Goal: Task Accomplishment & Management: Use online tool/utility

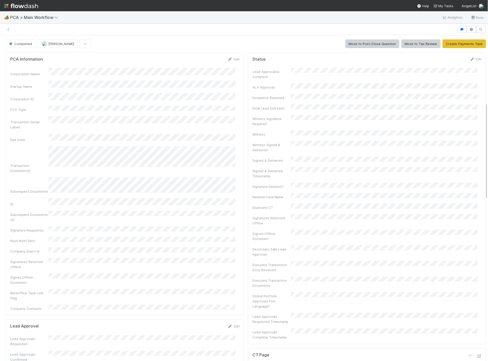
scroll to position [227, 0]
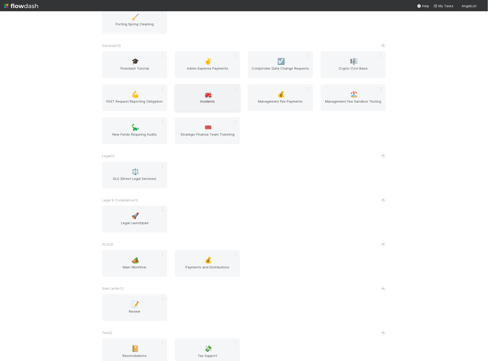
scroll to position [313, 0]
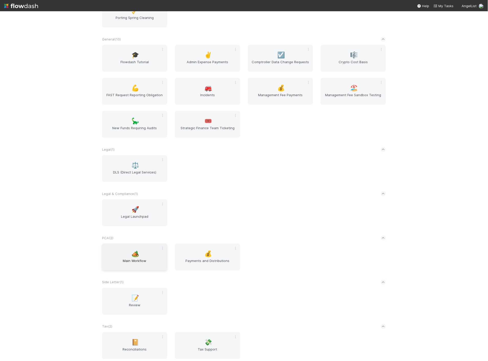
click at [153, 260] on span "Main Workflow" at bounding box center [134, 263] width 61 height 10
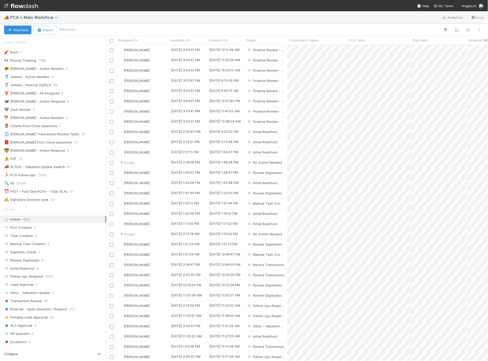
scroll to position [170, 0]
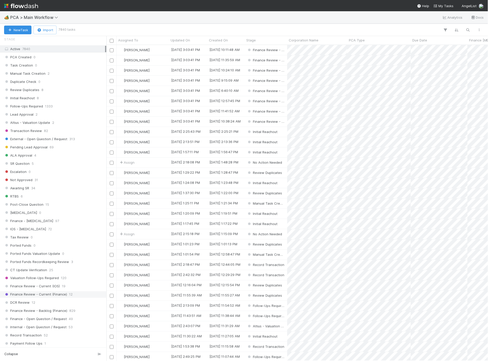
click at [21, 294] on span "Finance Review - Current (Finance)" at bounding box center [35, 294] width 63 height 6
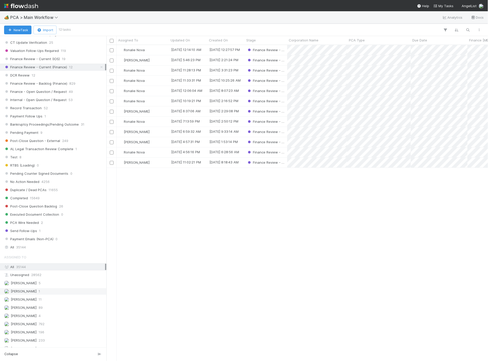
scroll to position [312, 377]
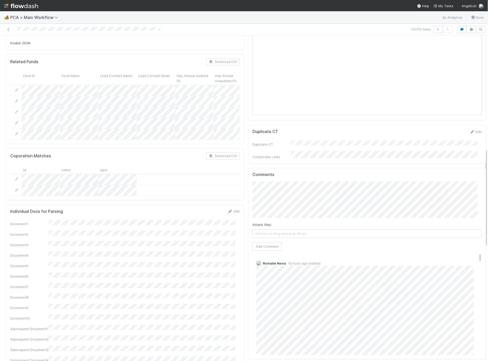
scroll to position [85, 0]
click at [270, 242] on button "Add Comment" at bounding box center [267, 246] width 30 height 9
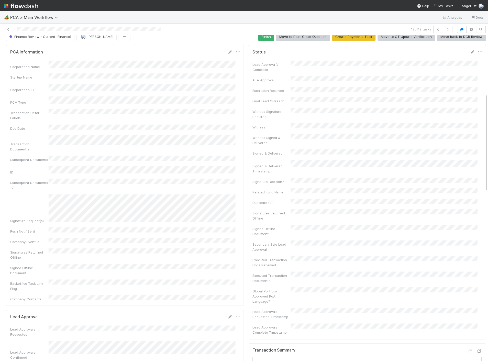
scroll to position [0, 0]
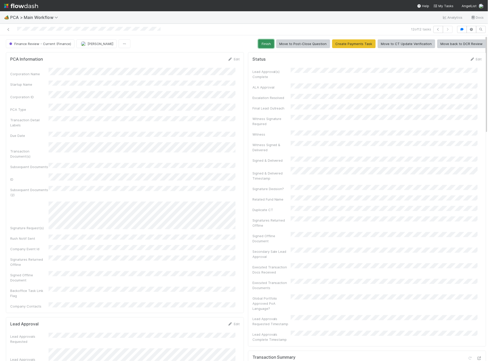
click at [262, 45] on button "Finish" at bounding box center [266, 43] width 16 height 9
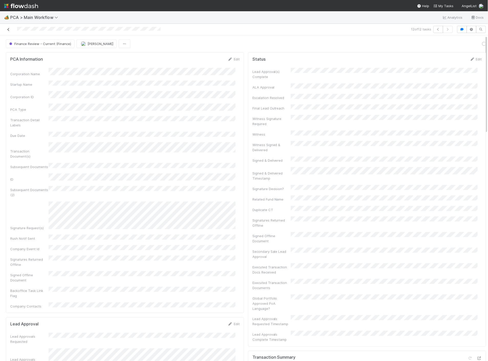
click at [8, 31] on icon at bounding box center [8, 29] width 5 height 3
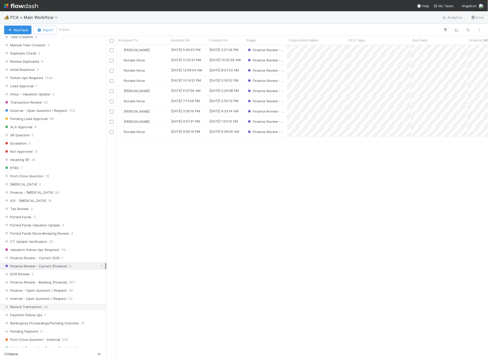
scroll to position [256, 0]
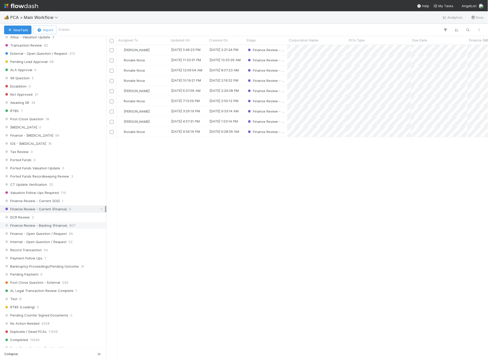
click at [79, 227] on div "Finance Review - Backlog (Finance) 807" at bounding box center [54, 225] width 101 height 6
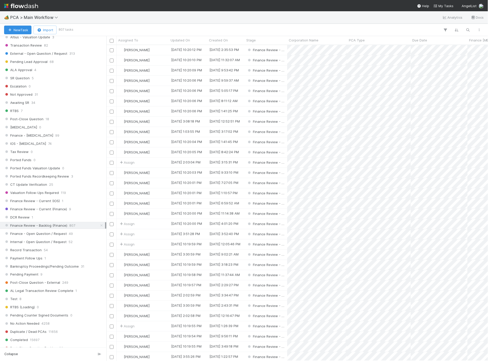
scroll to position [312, 377]
click at [357, 41] on span "PCA Type" at bounding box center [357, 40] width 16 height 5
click at [362, 49] on div "Sort A → Z" at bounding box center [378, 50] width 58 height 8
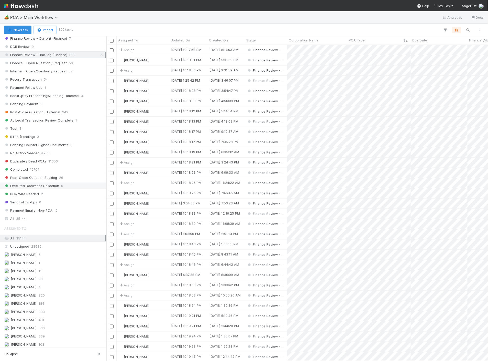
scroll to position [454, 0]
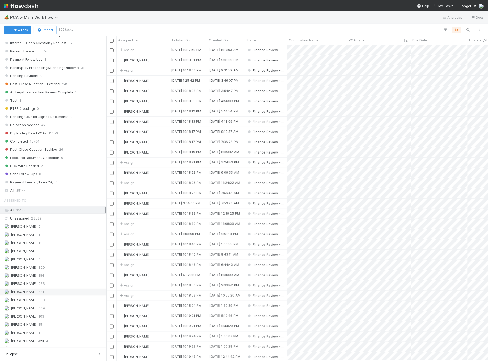
click at [39, 294] on span "481" at bounding box center [42, 292] width 6 height 6
click at [356, 38] on span "PCA Type" at bounding box center [357, 40] width 16 height 5
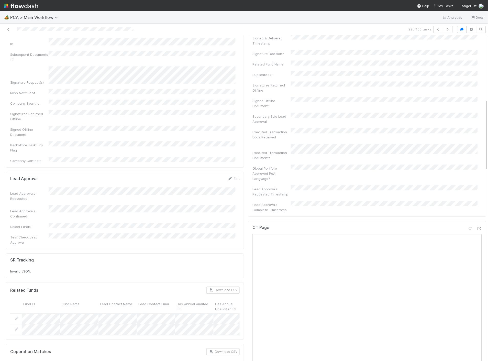
scroll to position [313, 0]
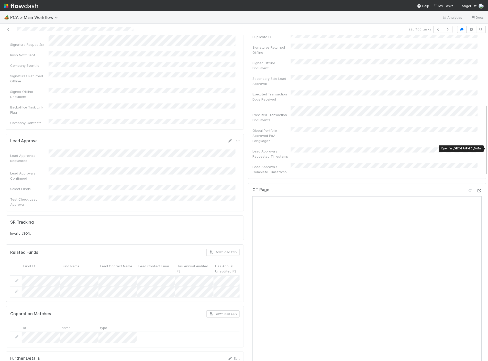
click at [477, 188] on div at bounding box center [479, 190] width 5 height 5
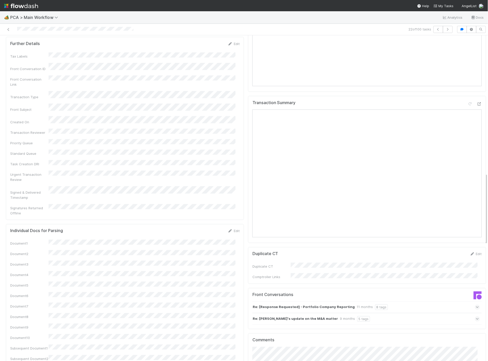
scroll to position [653, 0]
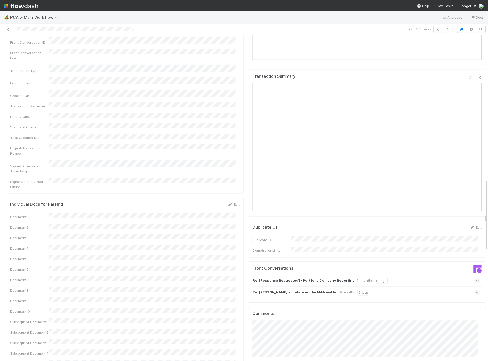
click at [22, 6] on img at bounding box center [21, 6] width 34 height 9
